Goal: Task Accomplishment & Management: Manage account settings

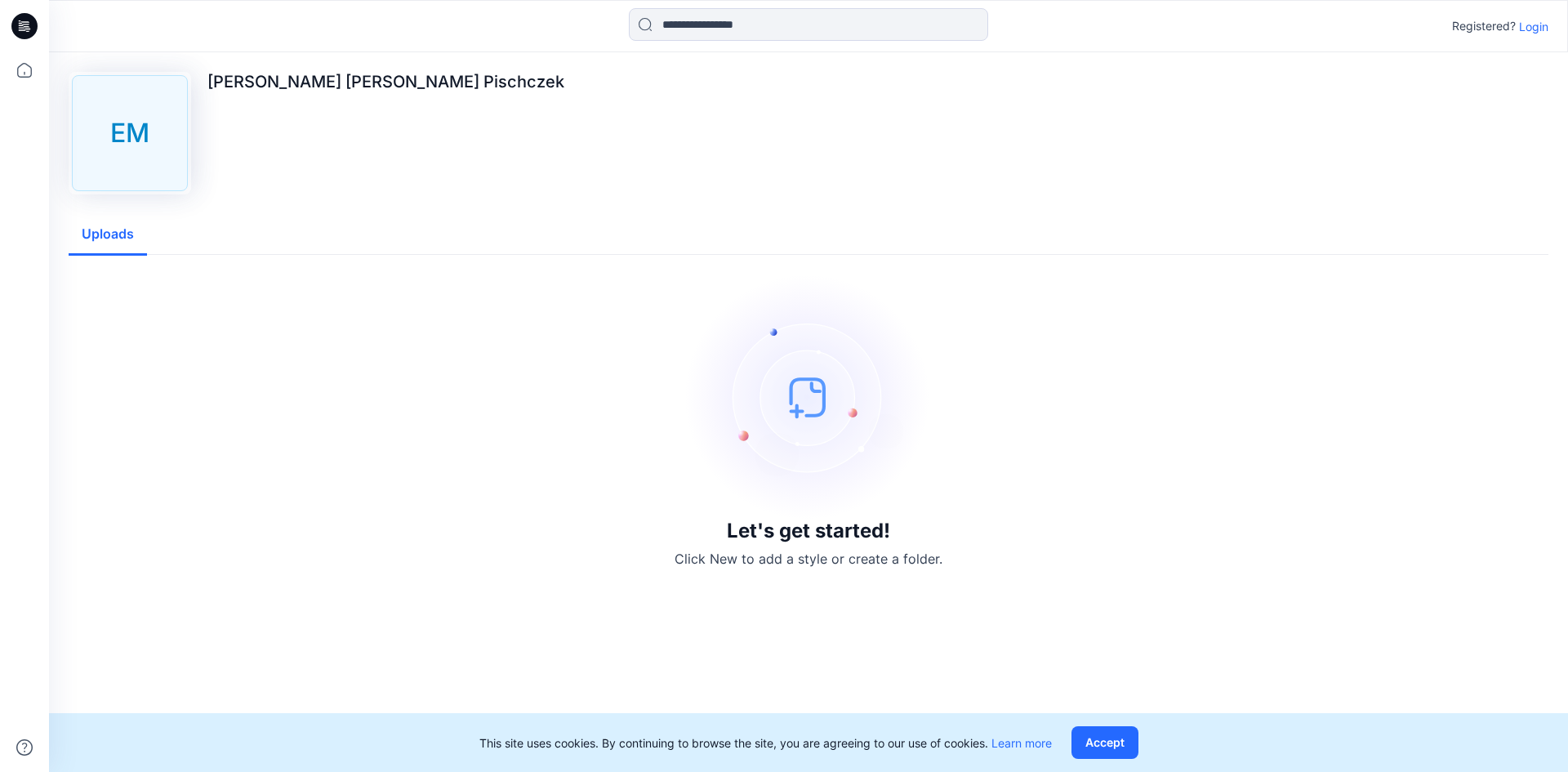
click at [123, 240] on button "Uploads" at bounding box center [108, 234] width 78 height 42
click at [1112, 744] on button "Accept" at bounding box center [1105, 742] width 67 height 33
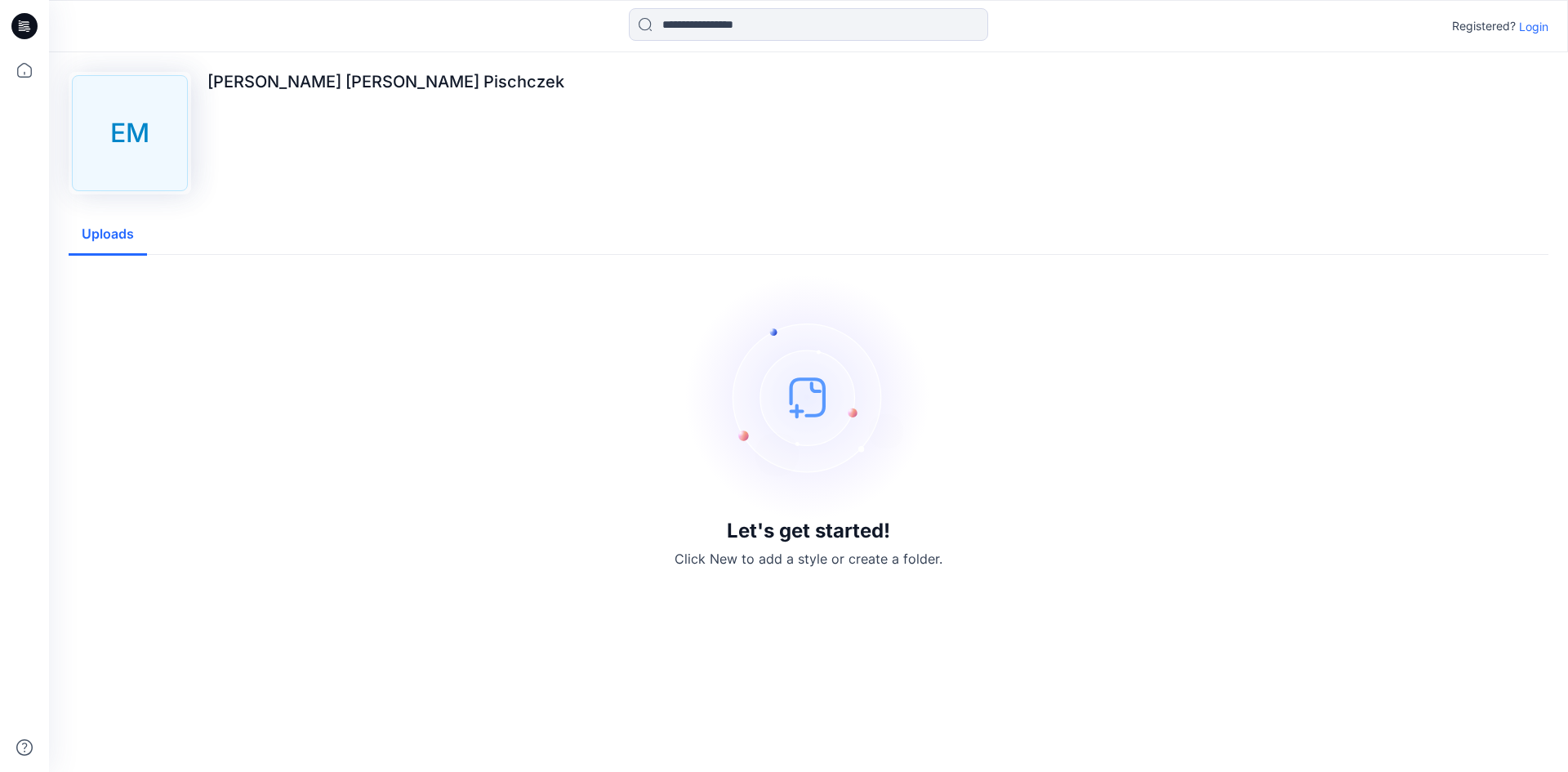
drag, startPoint x: 137, startPoint y: 136, endPoint x: 63, endPoint y: 112, distance: 77.8
click at [137, 135] on div "EM" at bounding box center [130, 133] width 116 height 116
click at [30, 73] on icon at bounding box center [25, 70] width 36 height 36
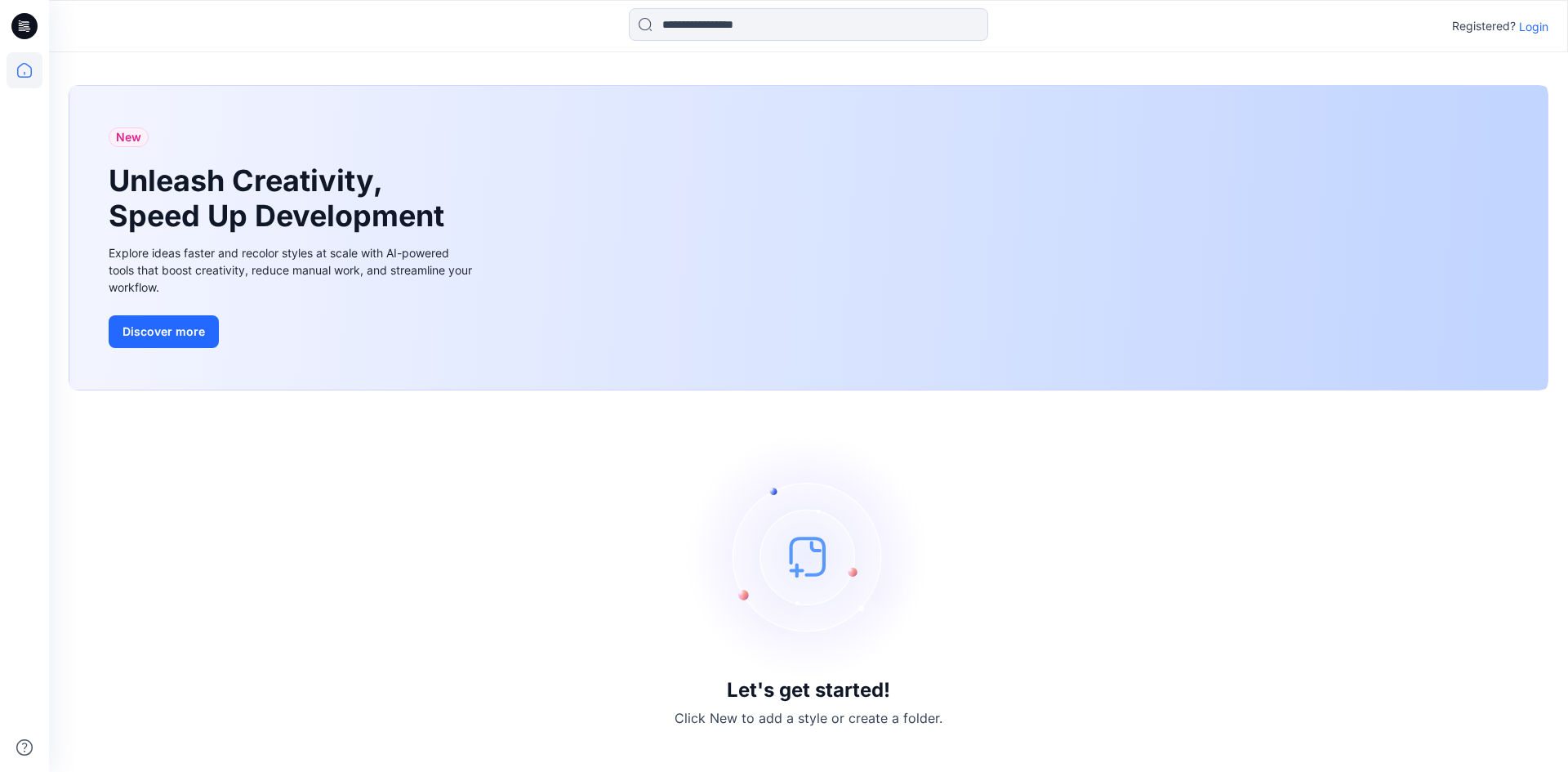
click at [24, 27] on icon at bounding box center [24, 25] width 26 height 26
click at [1534, 30] on p "Login" at bounding box center [1534, 26] width 30 height 17
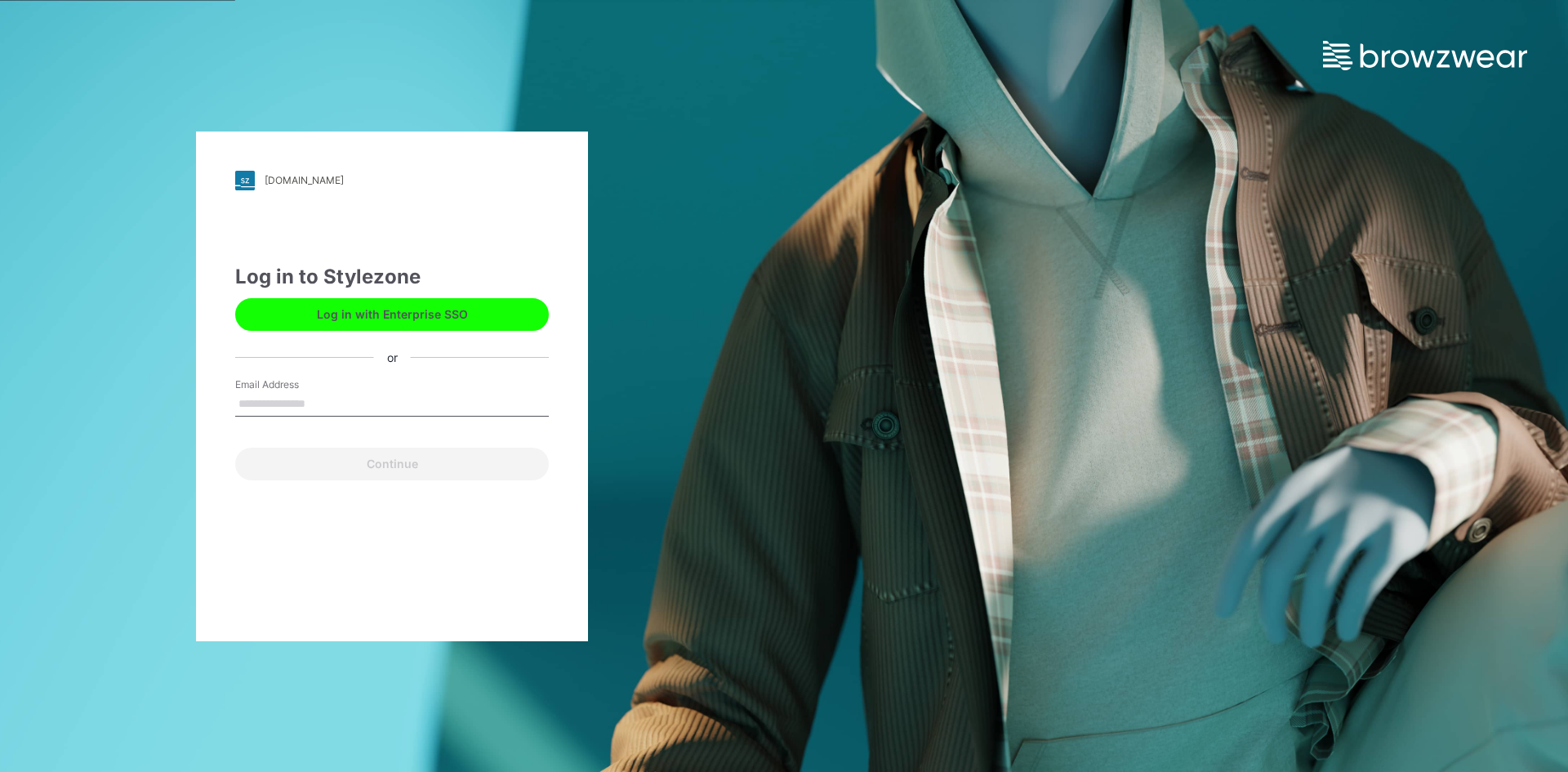
click at [406, 390] on div "Email Address" at bounding box center [392, 402] width 314 height 49
click at [292, 412] on input "Email Address" at bounding box center [392, 404] width 314 height 25
drag, startPoint x: 321, startPoint y: 405, endPoint x: 69, endPoint y: 397, distance: 252.1
click at [75, 400] on div "**********" at bounding box center [392, 386] width 784 height 772
type input "**********"
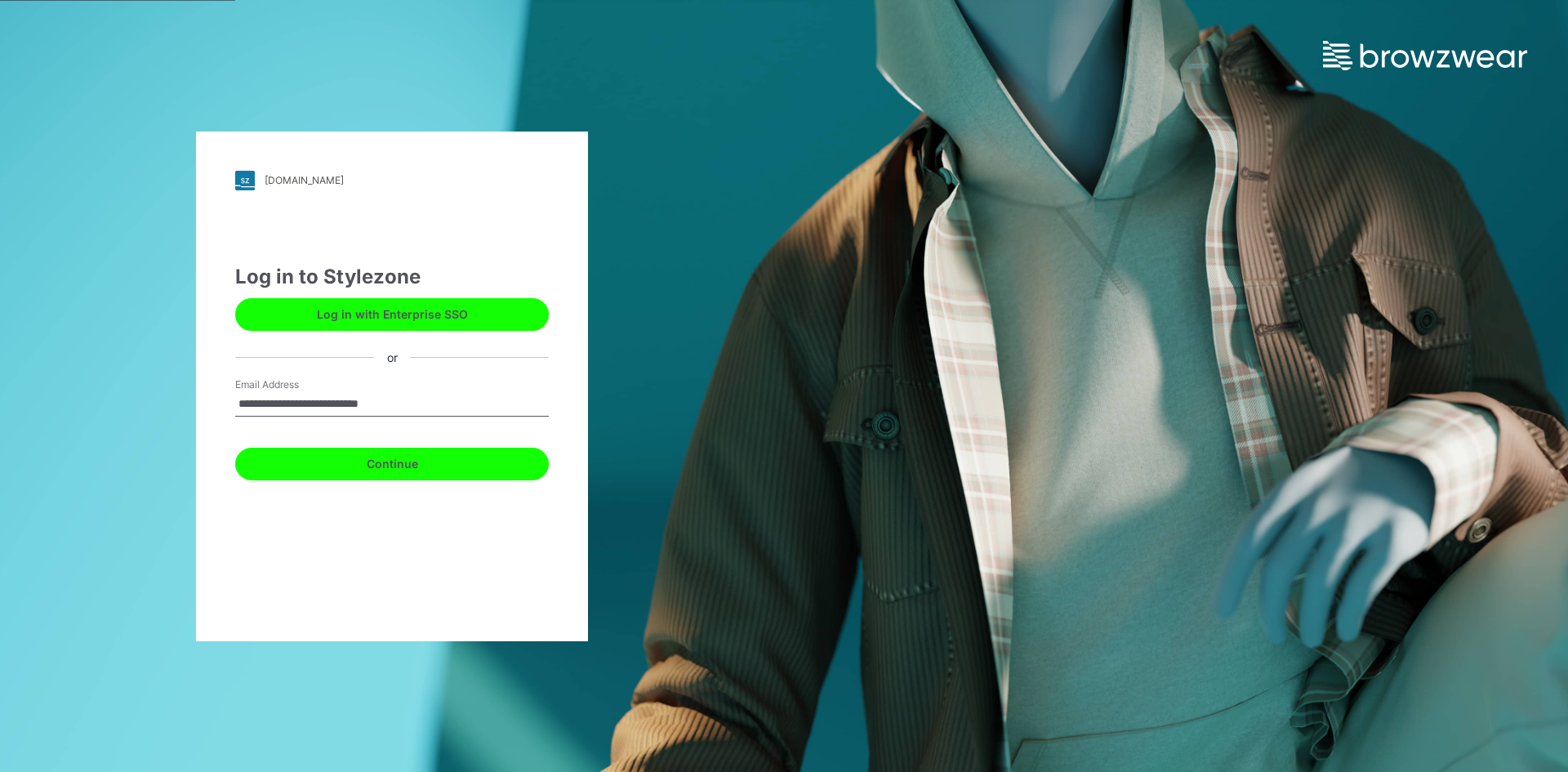
drag, startPoint x: 451, startPoint y: 461, endPoint x: 515, endPoint y: 483, distance: 67.7
click at [451, 462] on button "Continue" at bounding box center [392, 464] width 314 height 33
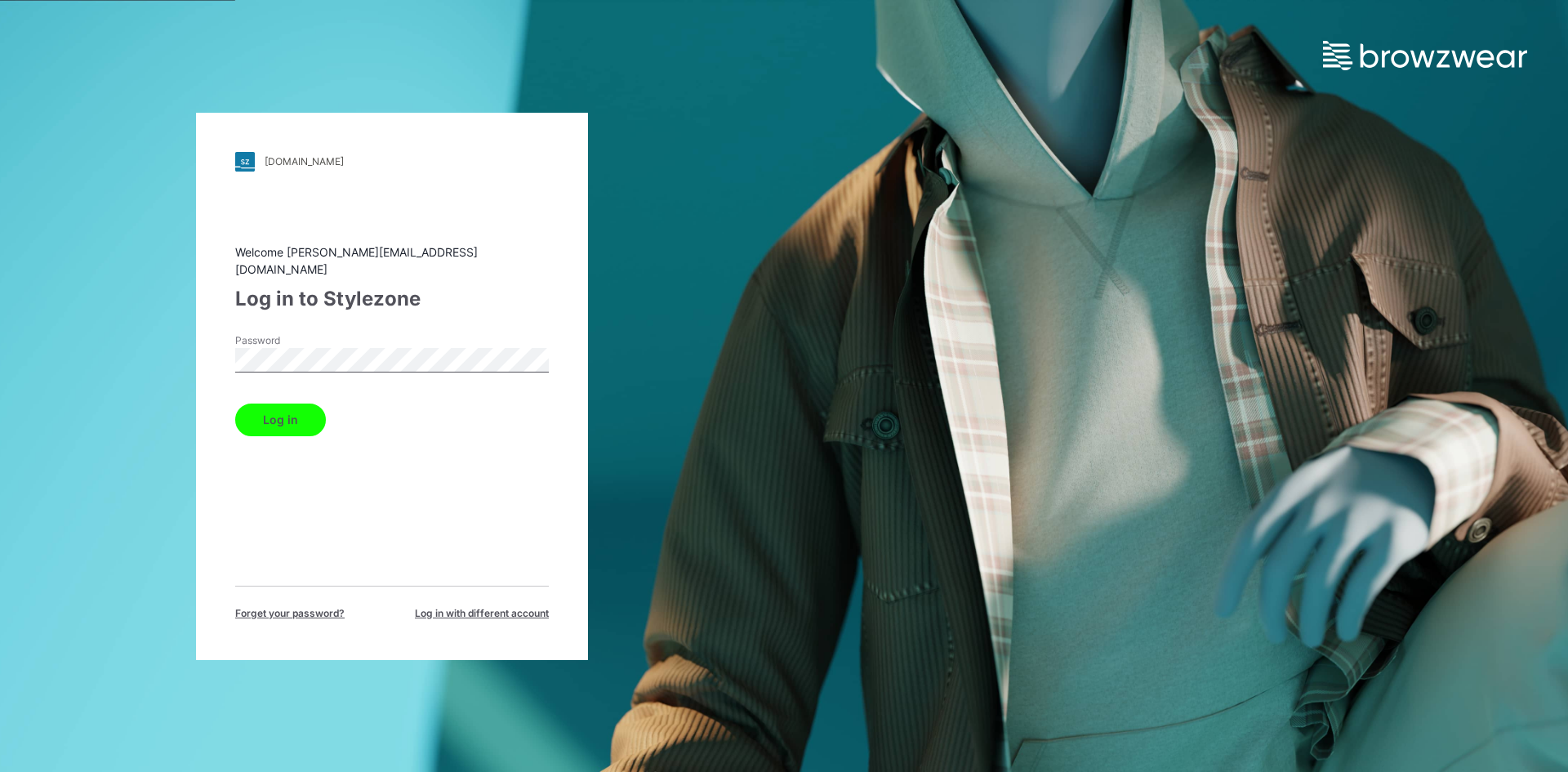
click at [235, 404] on button "Log in" at bounding box center [280, 420] width 91 height 33
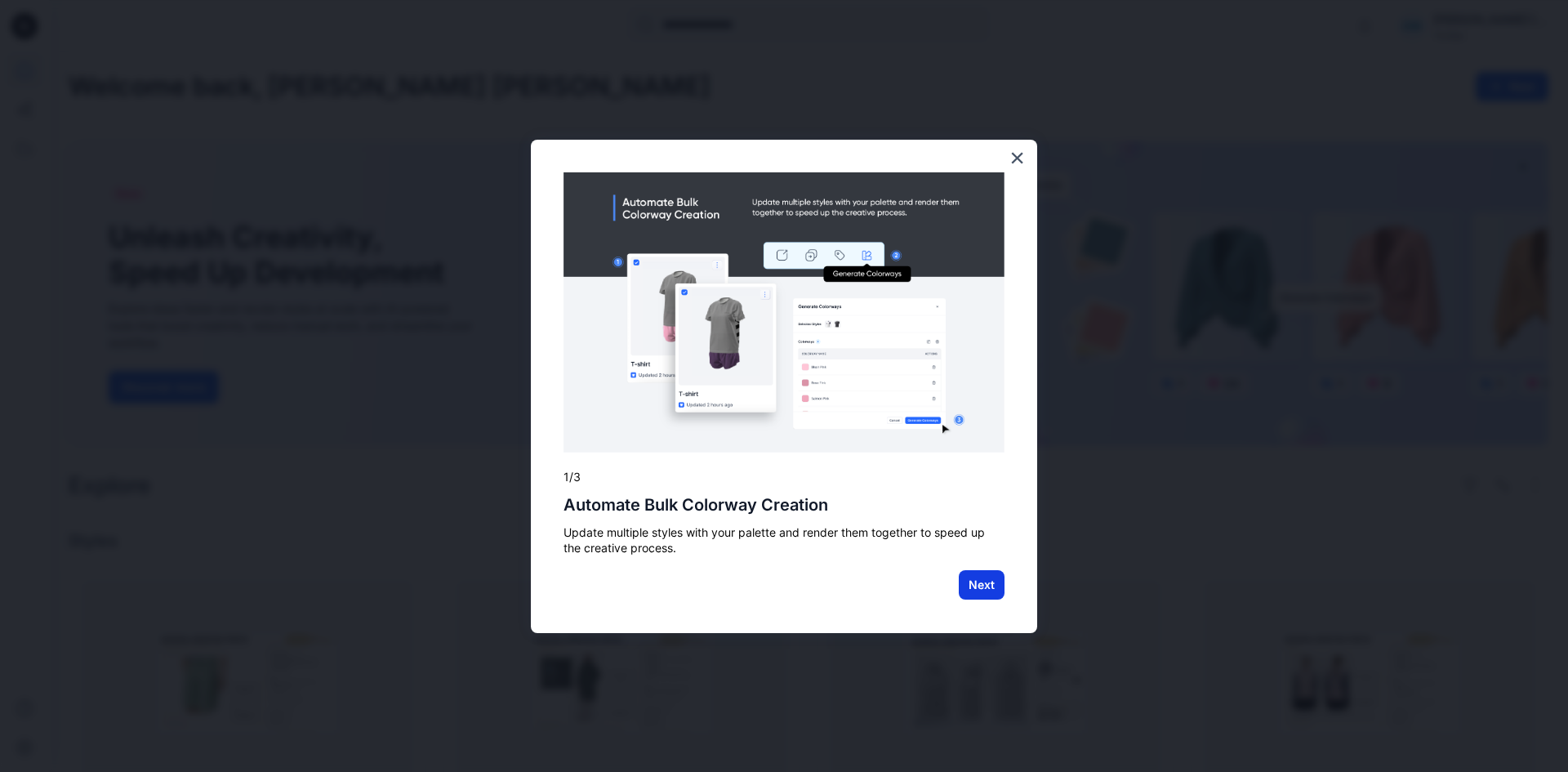
click at [974, 591] on button "Next" at bounding box center [982, 585] width 46 height 30
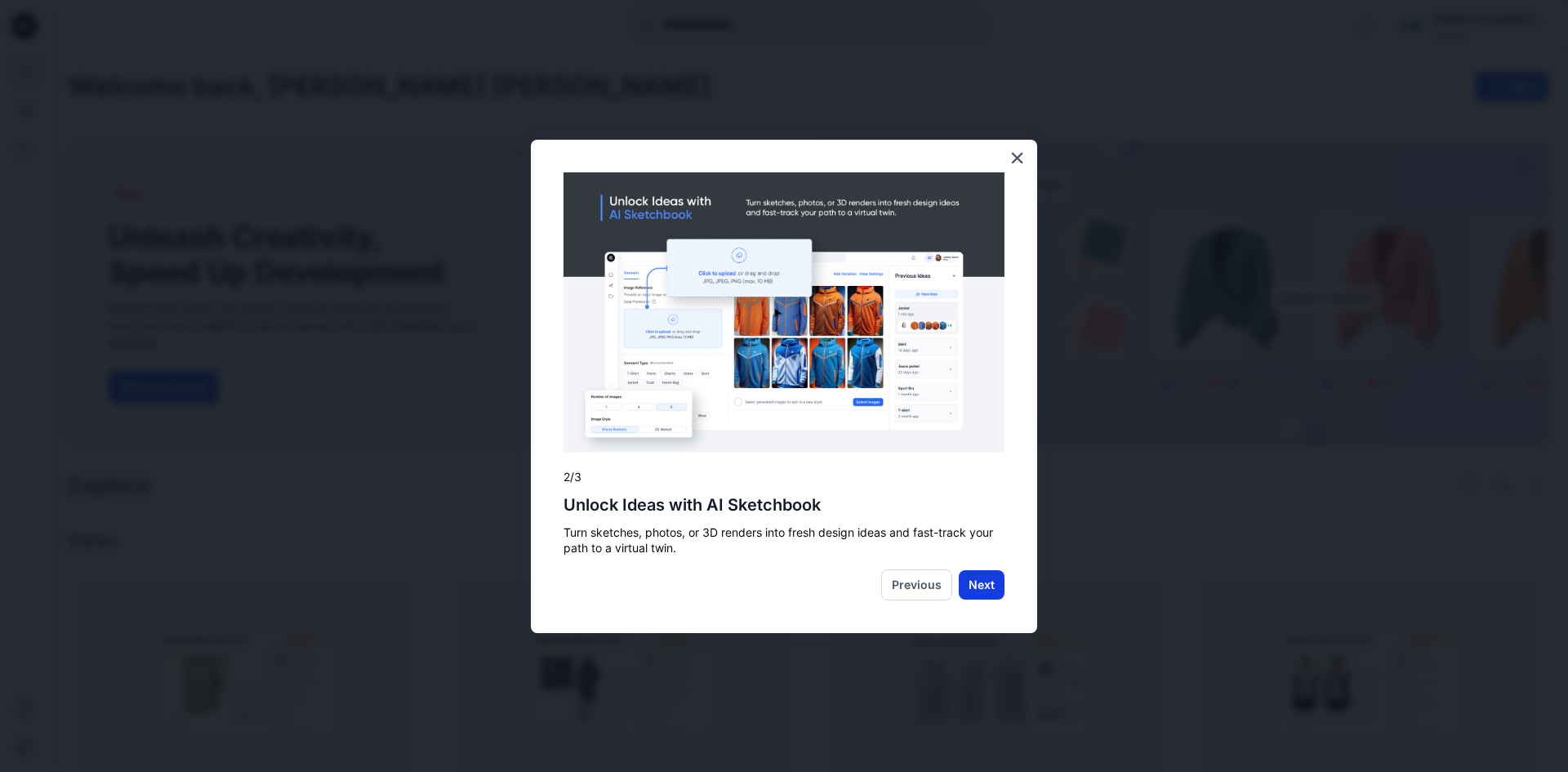
click at [979, 590] on button "Next" at bounding box center [982, 585] width 46 height 30
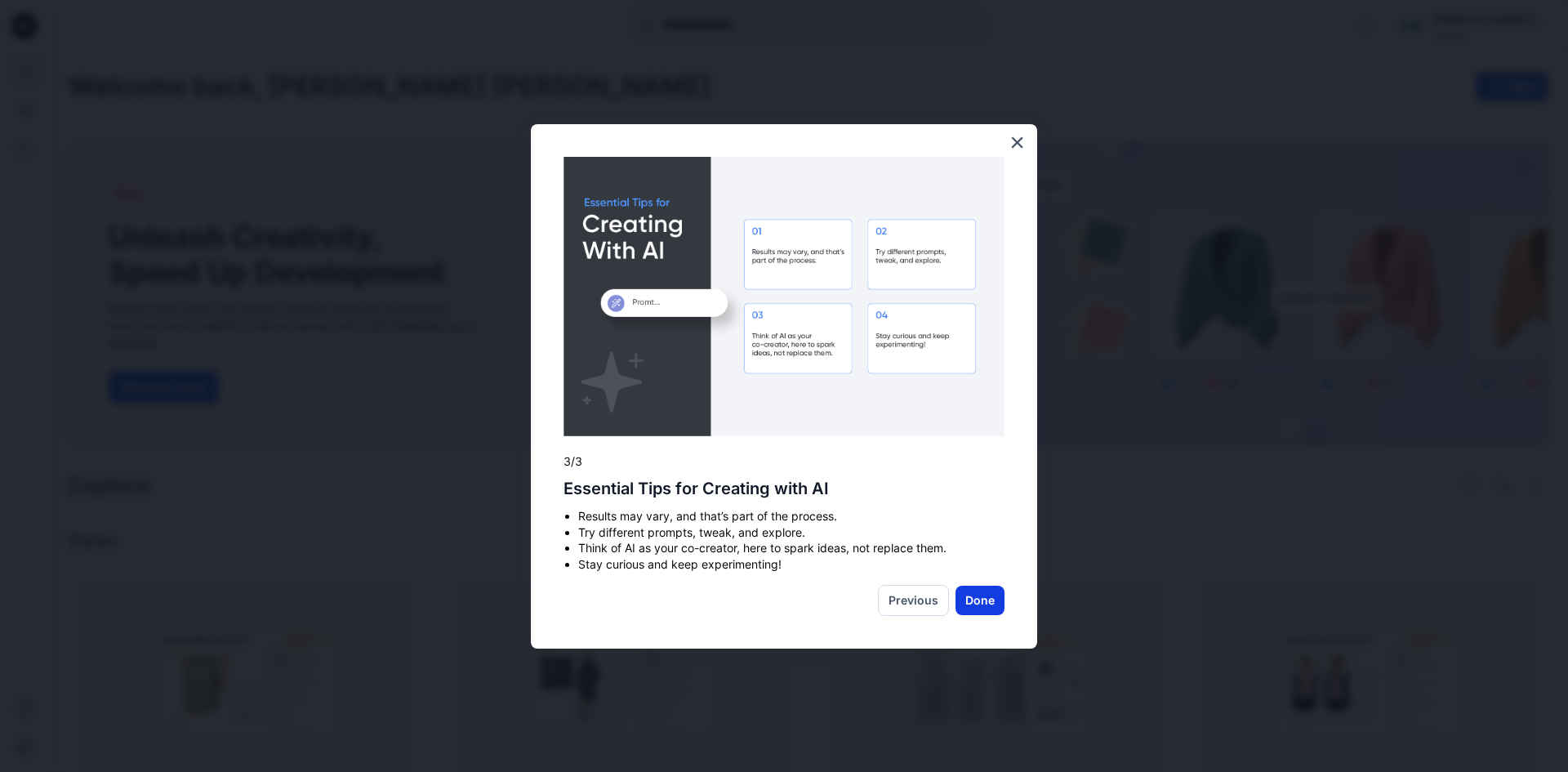
click at [979, 590] on button "Done" at bounding box center [980, 601] width 49 height 30
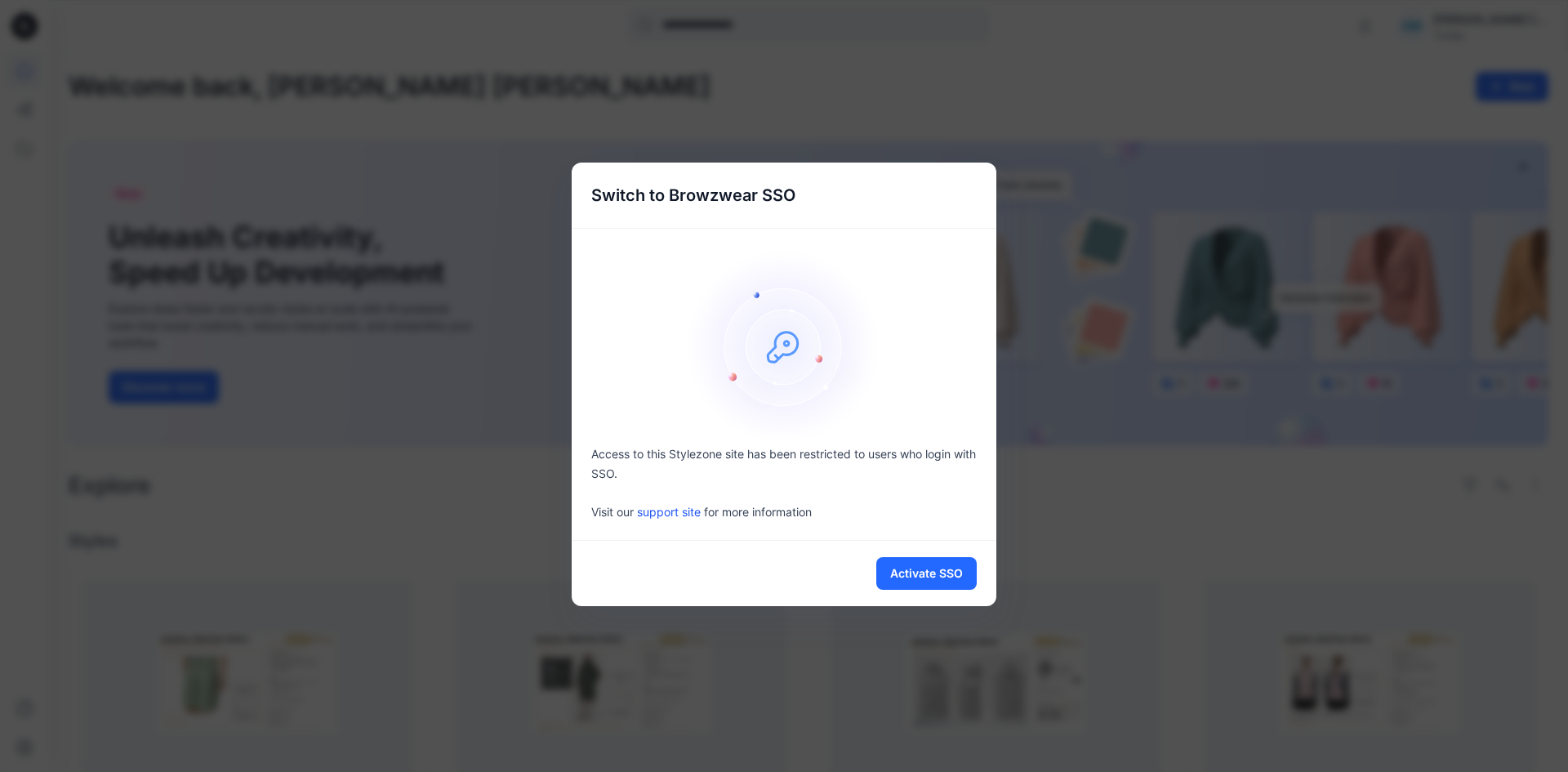
click at [1040, 541] on div "Switch to Browzwear SSO Access to this Stylezone site has been restricted to us…" at bounding box center [784, 386] width 1568 height 772
click at [953, 579] on button "Activate SSO" at bounding box center [927, 573] width 100 height 33
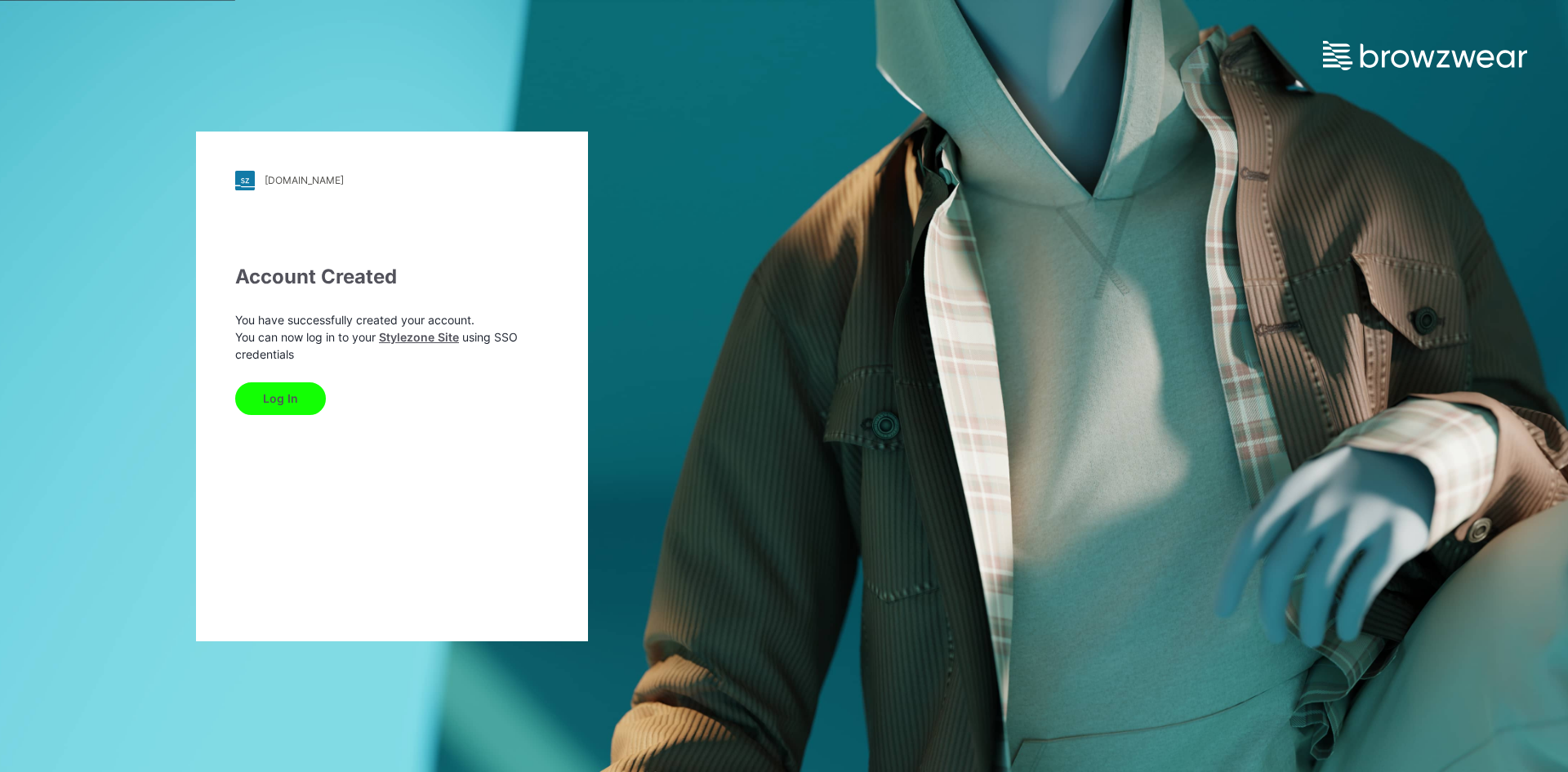
click at [322, 182] on div "[DOMAIN_NAME]" at bounding box center [304, 180] width 79 height 12
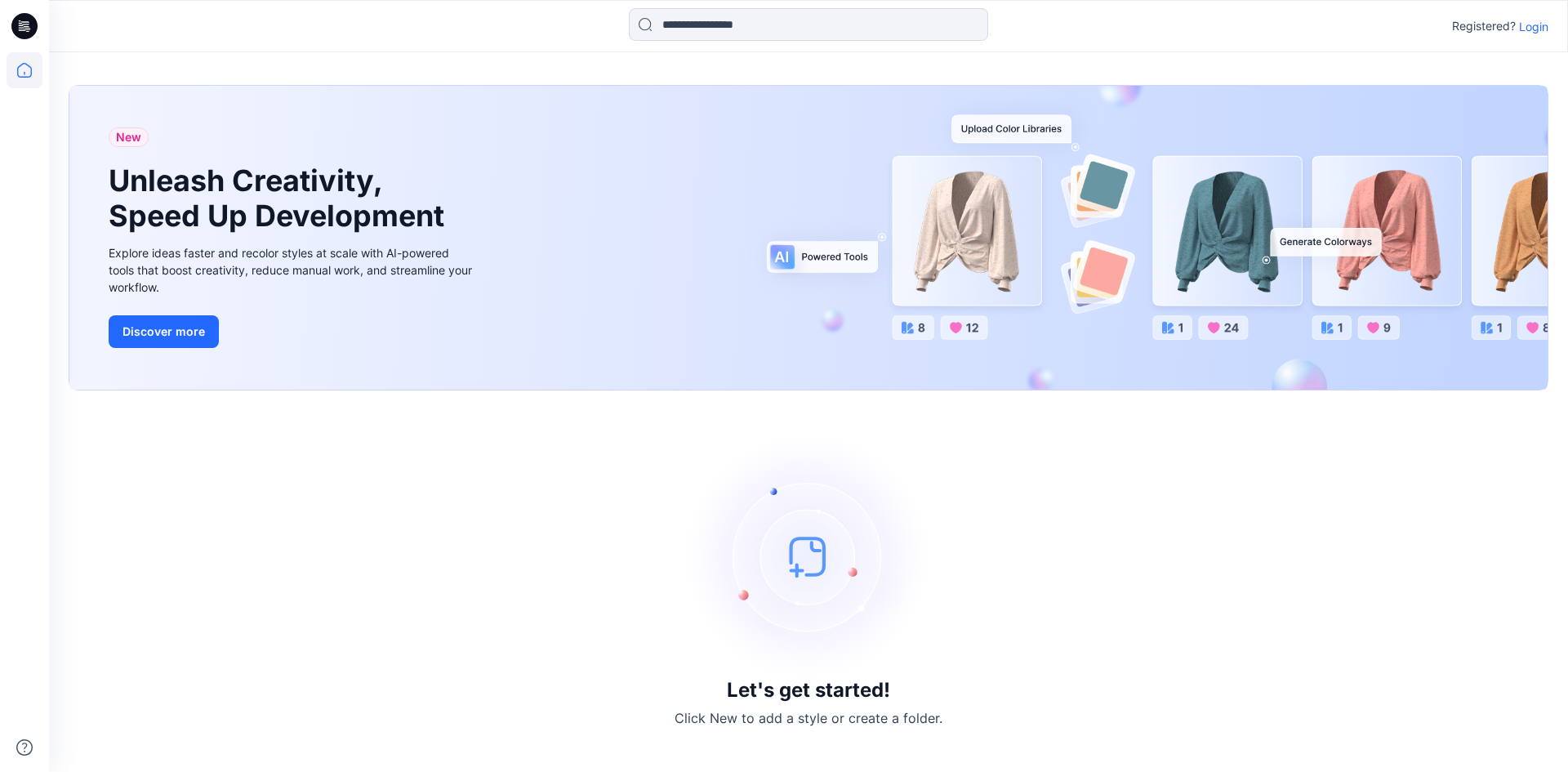
click at [23, 25] on icon at bounding box center [21, 25] width 5 height 1
click at [163, 338] on button "Discover more" at bounding box center [164, 332] width 110 height 33
